Goal: Check status: Check status

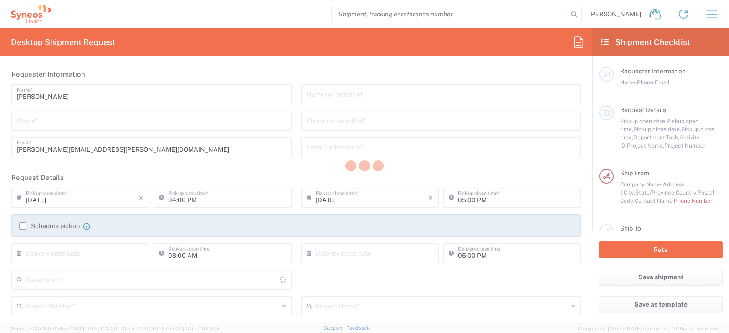
type input "6055"
type input "[US_STATE]"
type input "[GEOGRAPHIC_DATA]"
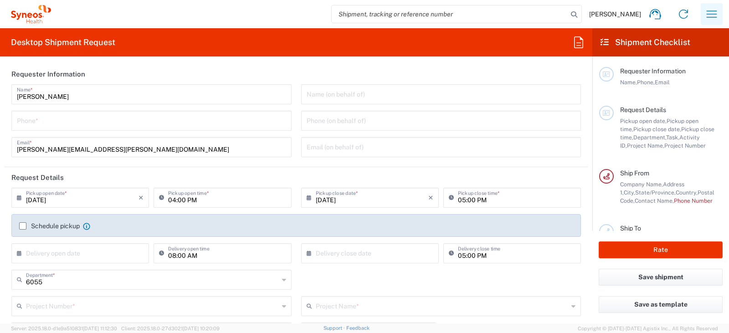
type input "Syneos Health Commercial Servi- [GEOGRAPHIC_DATA] [GEOGRAPHIC_DATA]"
click at [711, 15] on icon "button" at bounding box center [711, 14] width 15 height 15
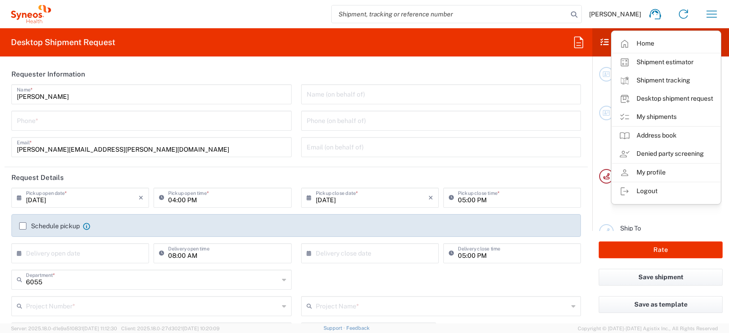
drag, startPoint x: 655, startPoint y: 115, endPoint x: 640, endPoint y: 117, distance: 15.3
click at [655, 115] on link "My shipments" at bounding box center [666, 117] width 108 height 18
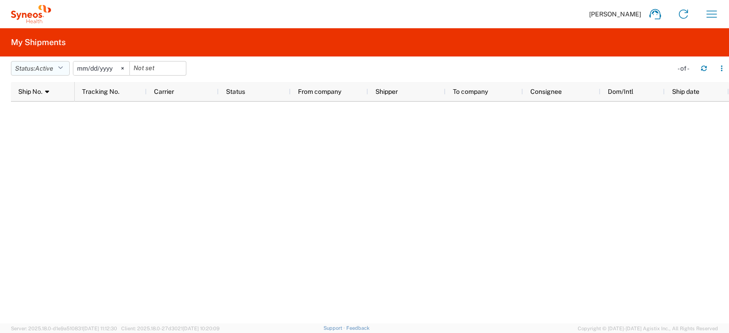
click at [60, 65] on button "Status: Active" at bounding box center [40, 68] width 59 height 15
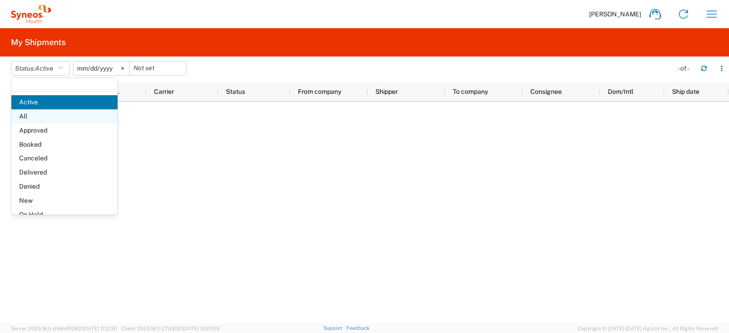
click at [45, 123] on span "All" at bounding box center [64, 116] width 106 height 14
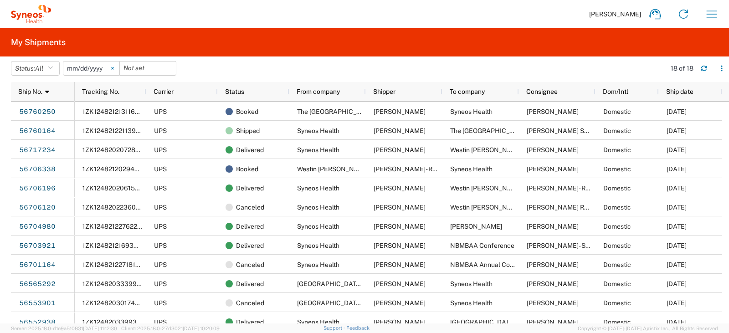
click at [114, 68] on icon at bounding box center [112, 68] width 3 height 3
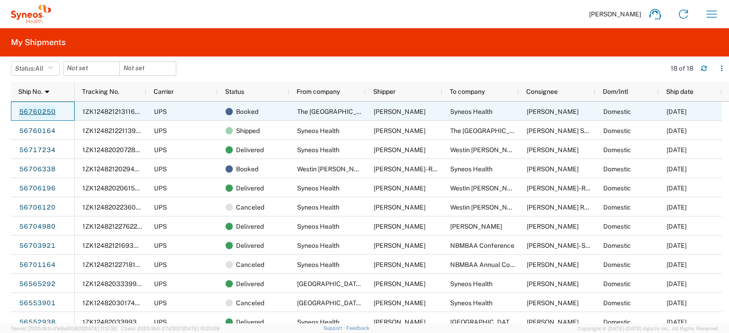
click at [47, 112] on link "56760250" at bounding box center [37, 112] width 37 height 15
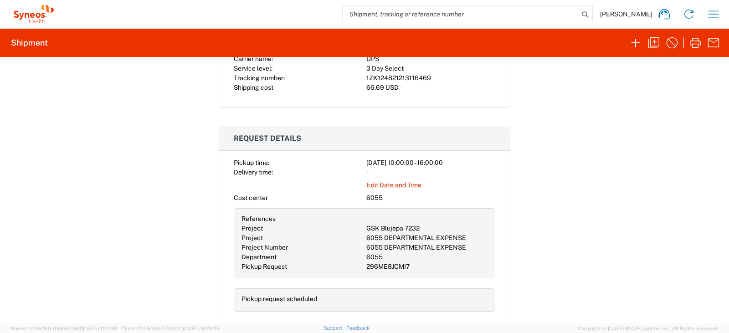
scroll to position [245, 0]
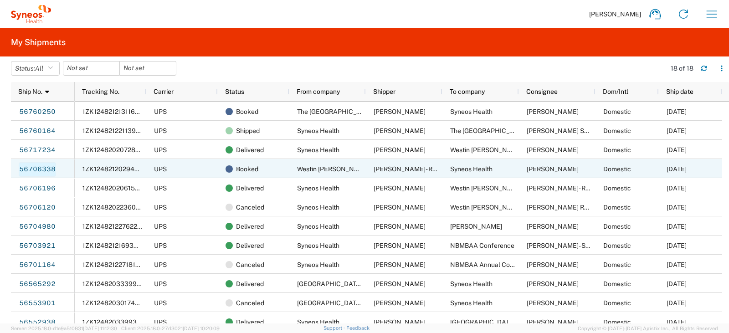
click at [37, 168] on link "56706338" at bounding box center [37, 169] width 37 height 15
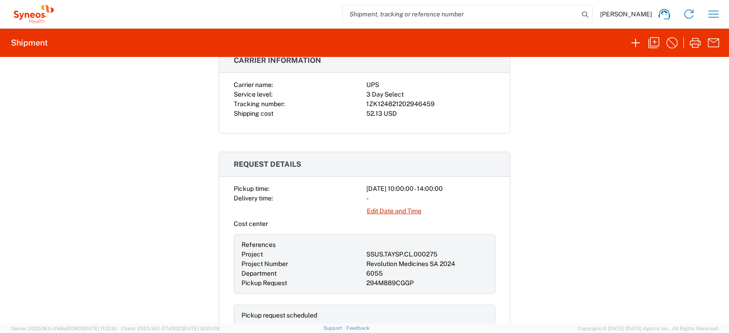
scroll to position [238, 0]
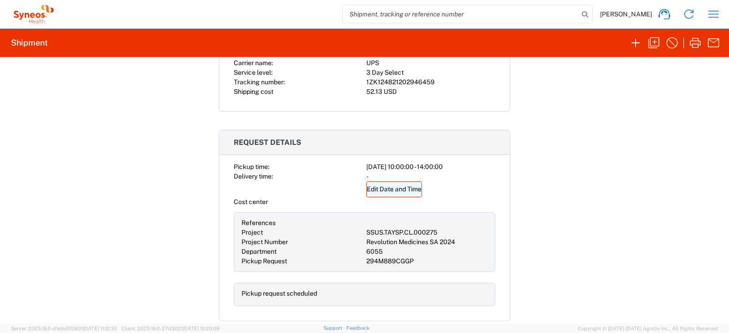
click at [396, 189] on link "Edit Date and Time" at bounding box center [394, 189] width 56 height 16
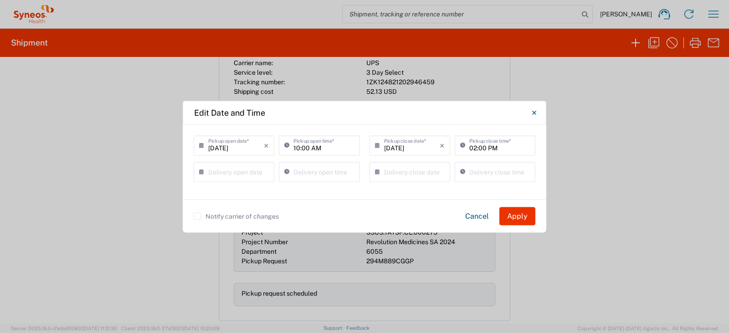
click at [220, 148] on input "[DATE]" at bounding box center [236, 145] width 56 height 16
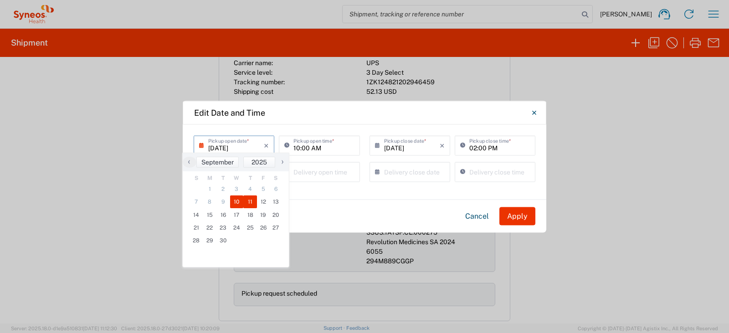
click at [236, 202] on span "10" at bounding box center [237, 201] width 14 height 13
type input "[DATE]"
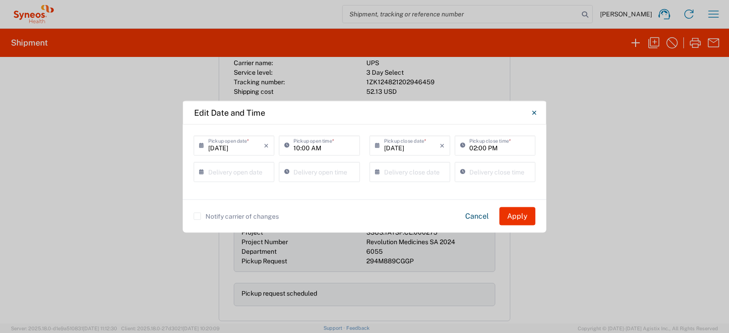
click at [399, 147] on input "[DATE]" at bounding box center [412, 145] width 56 height 16
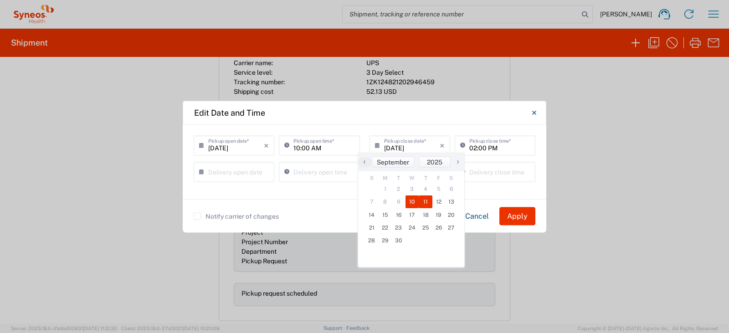
click at [419, 200] on span "11" at bounding box center [426, 201] width 14 height 13
type input "[DATE]"
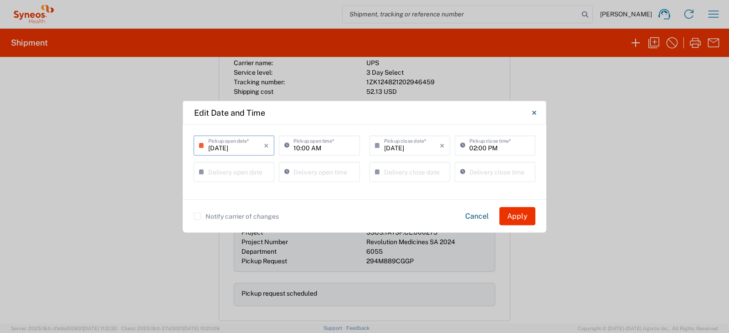
click at [249, 140] on input "[DATE]" at bounding box center [236, 145] width 56 height 16
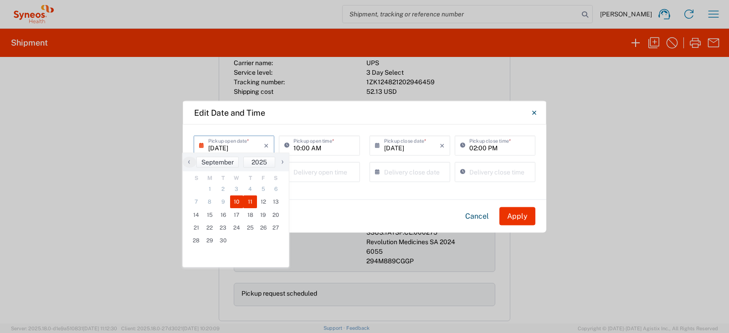
drag, startPoint x: 243, startPoint y: 201, endPoint x: 239, endPoint y: 199, distance: 5.1
click at [239, 199] on span "10" at bounding box center [237, 201] width 14 height 13
type input "[DATE]"
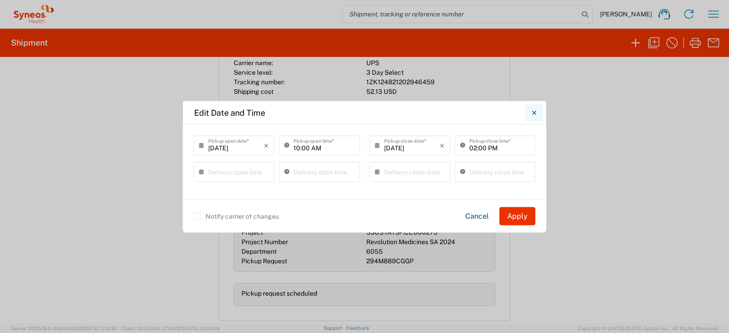
click at [533, 115] on icon "Close" at bounding box center [534, 112] width 4 height 8
